Goal: Find specific page/section: Find specific page/section

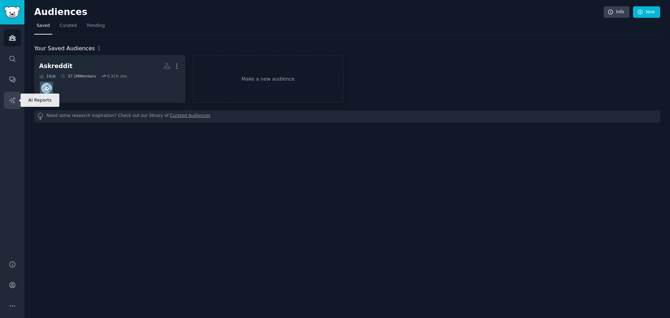
click at [13, 106] on link "AI Reports" at bounding box center [12, 100] width 17 height 17
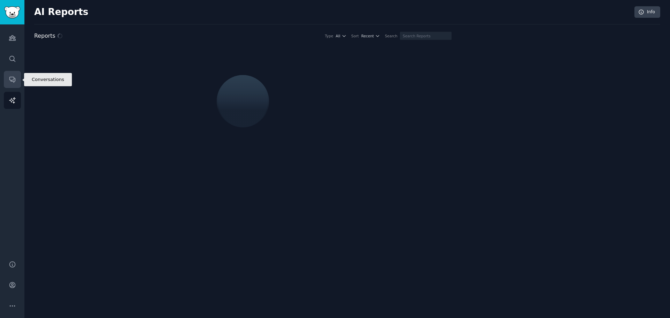
click at [13, 87] on link "Conversations" at bounding box center [12, 79] width 17 height 17
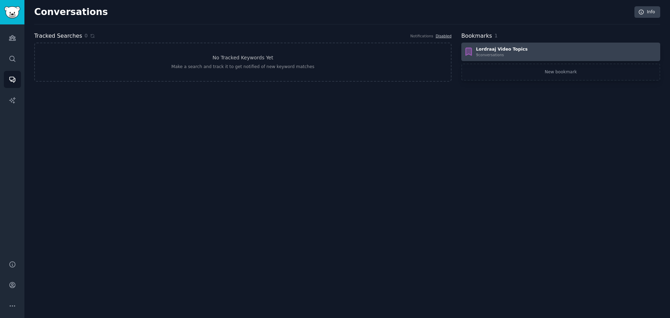
click at [504, 52] on div "Lordraaj Video Topics" at bounding box center [502, 49] width 52 height 6
